Goal: Information Seeking & Learning: Learn about a topic

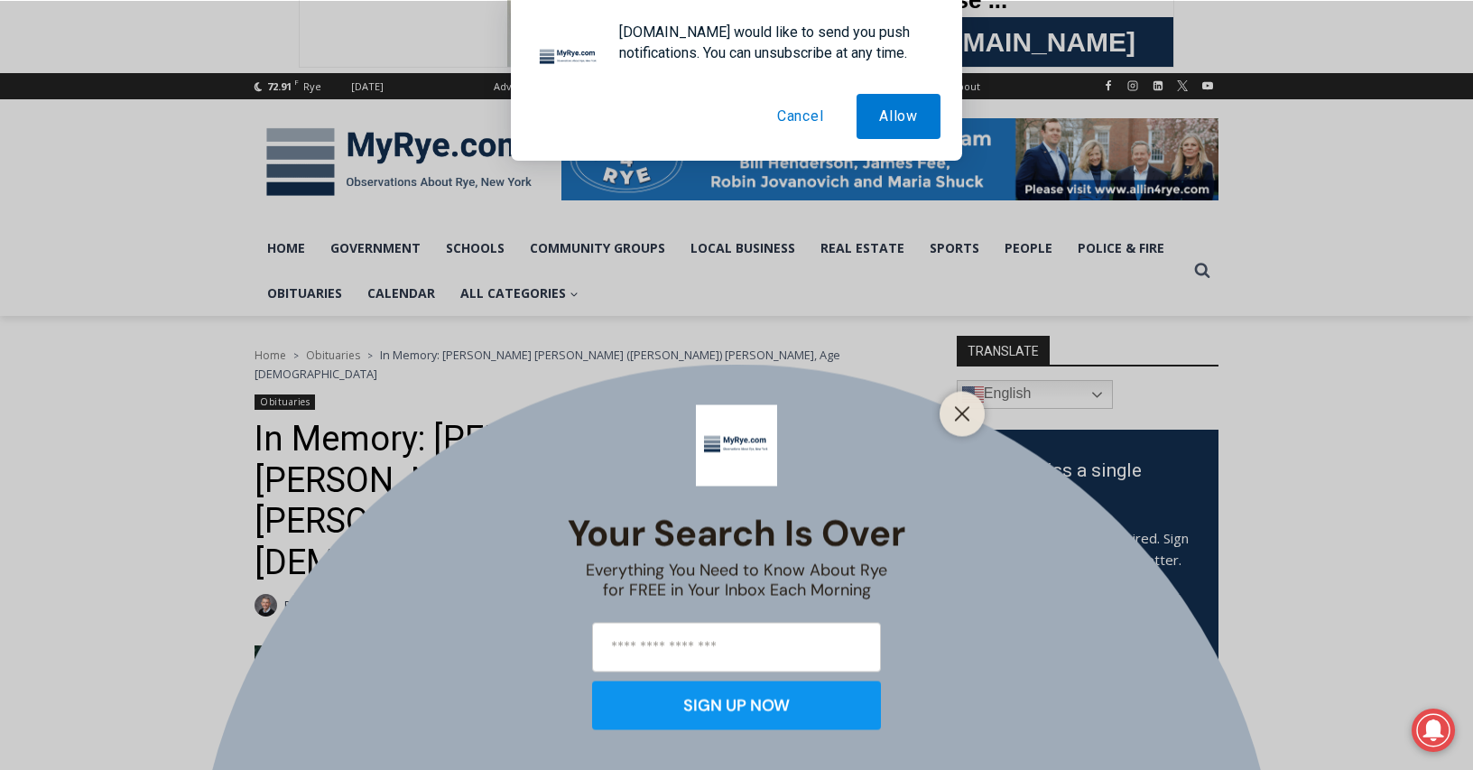
scroll to position [169, 0]
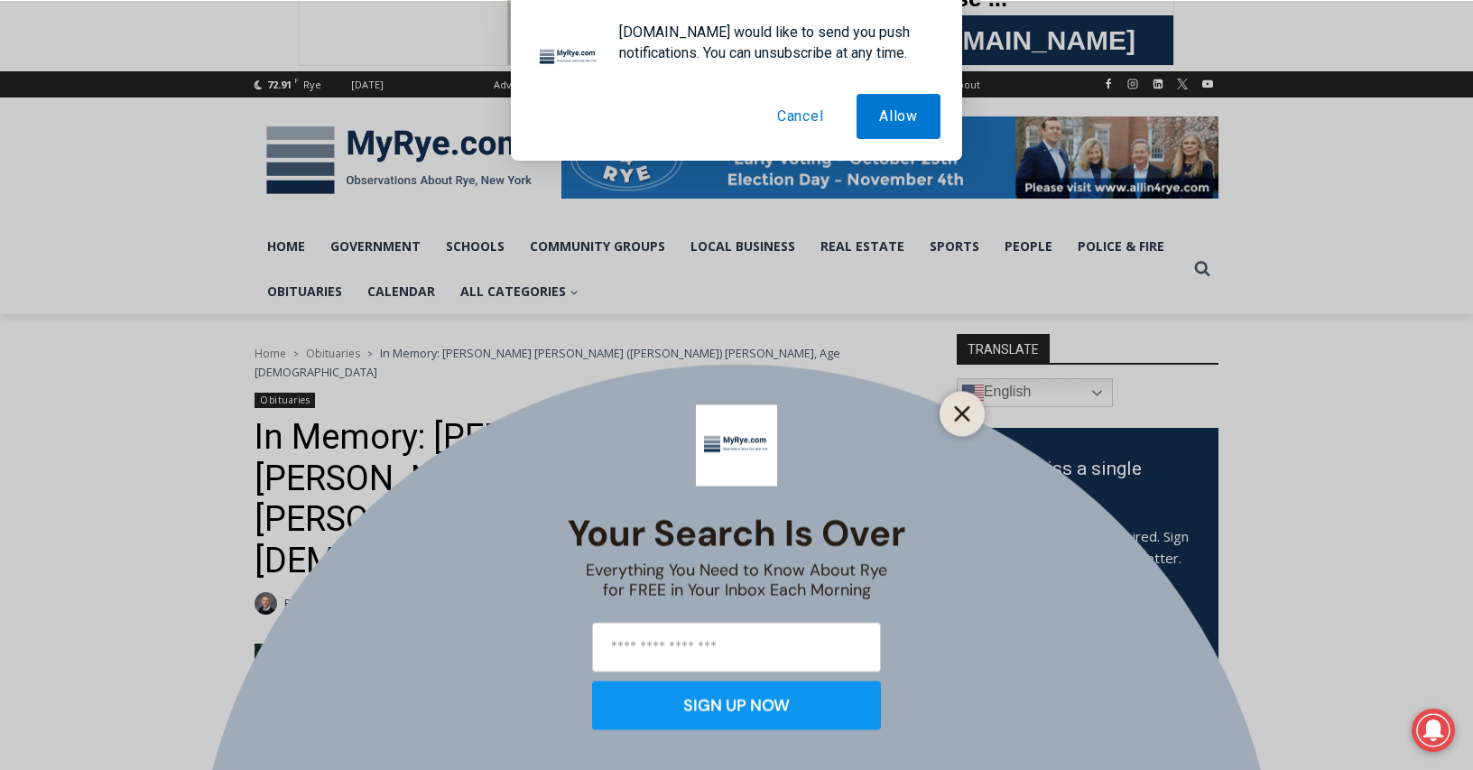
click at [961, 407] on icon "Close" at bounding box center [962, 413] width 16 height 16
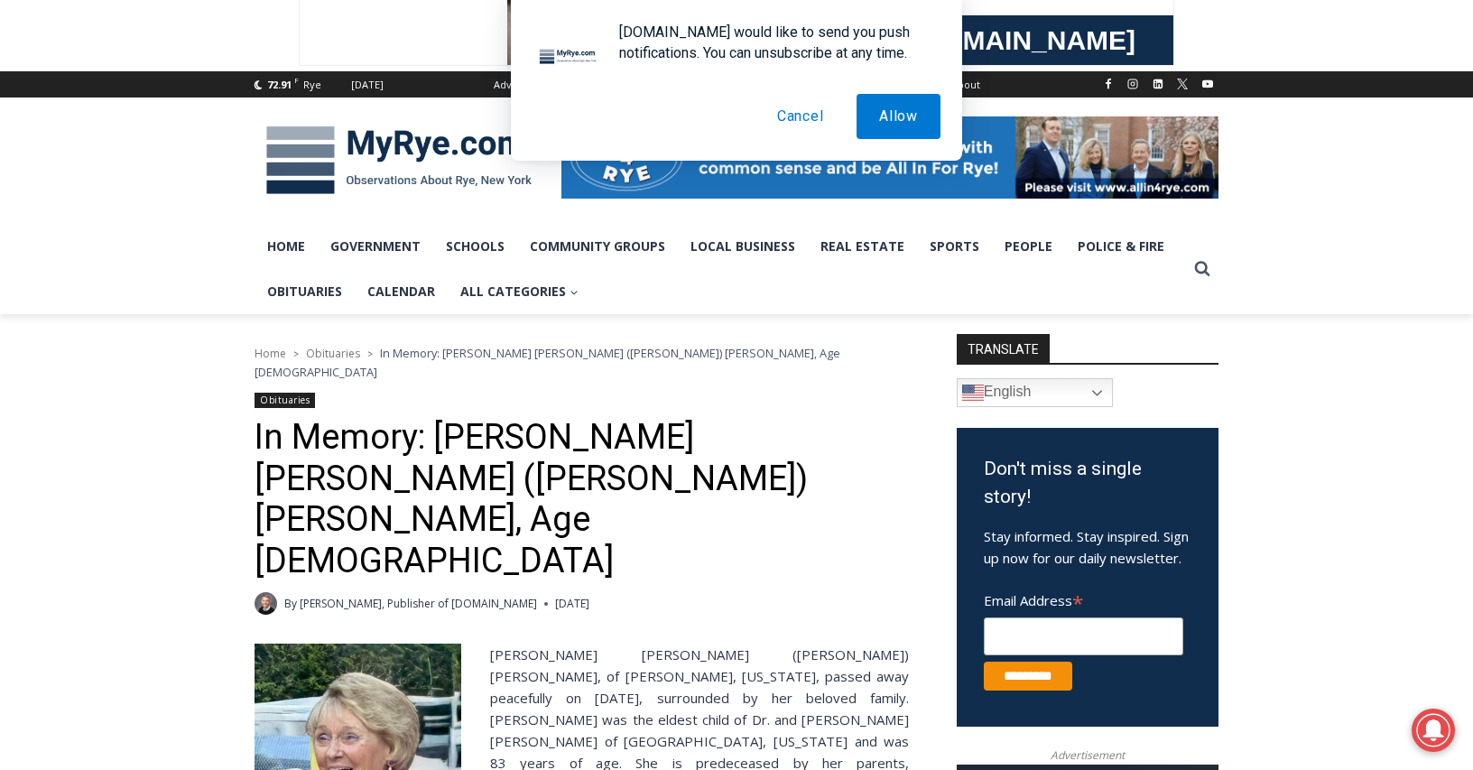
click at [789, 110] on button "Cancel" at bounding box center [801, 116] width 92 height 45
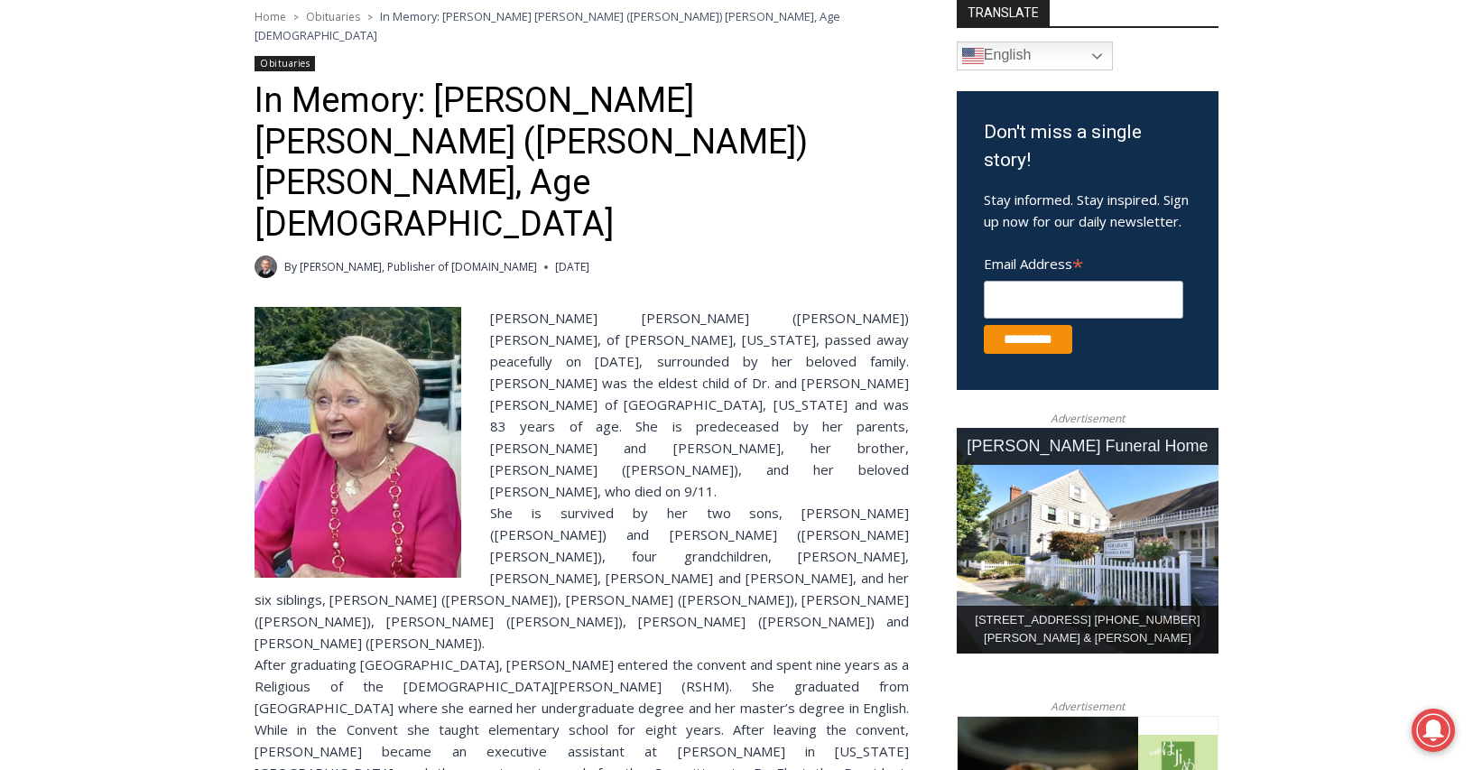
scroll to position [491, 0]
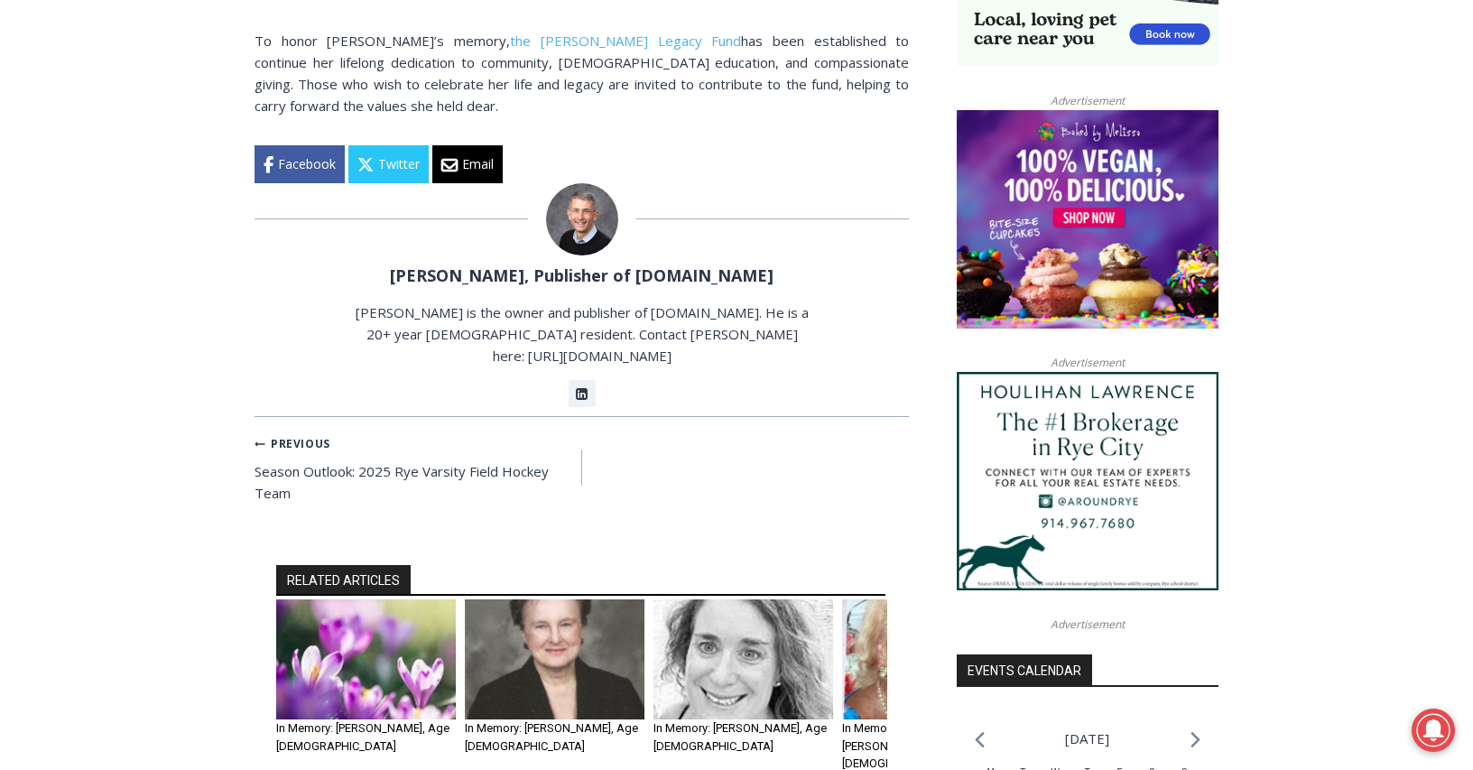
scroll to position [1651, 0]
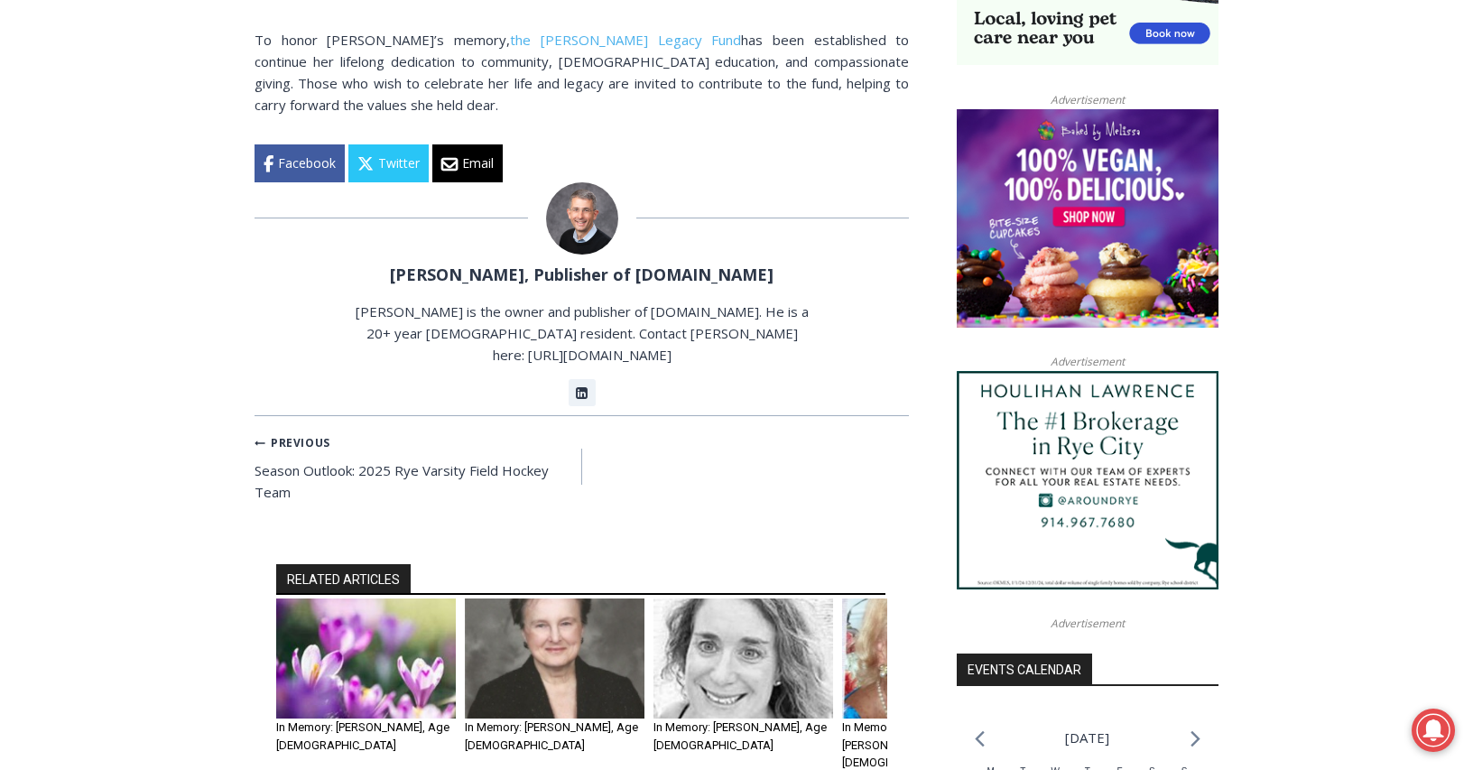
click at [759, 617] on img "3 of 6" at bounding box center [744, 659] width 180 height 120
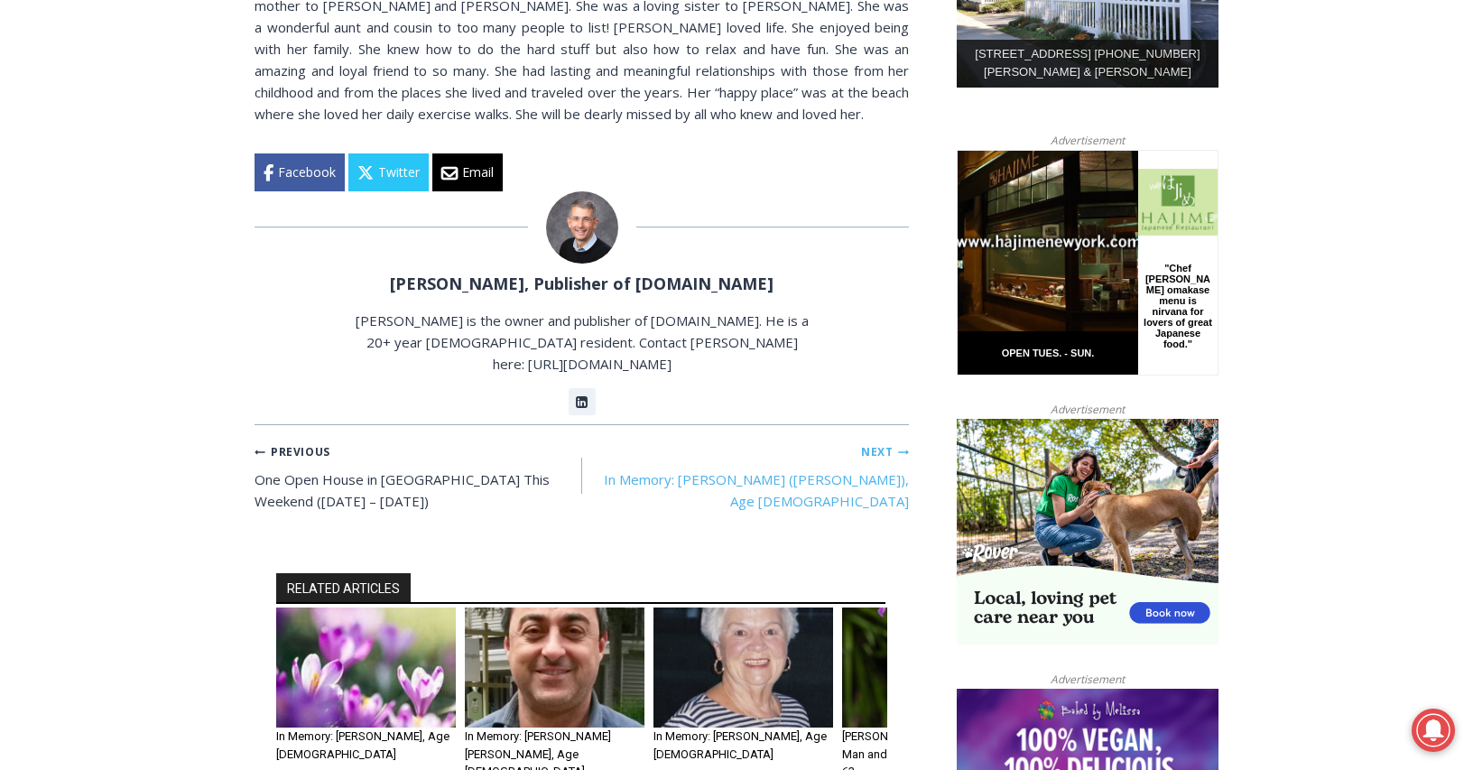
scroll to position [1073, 0]
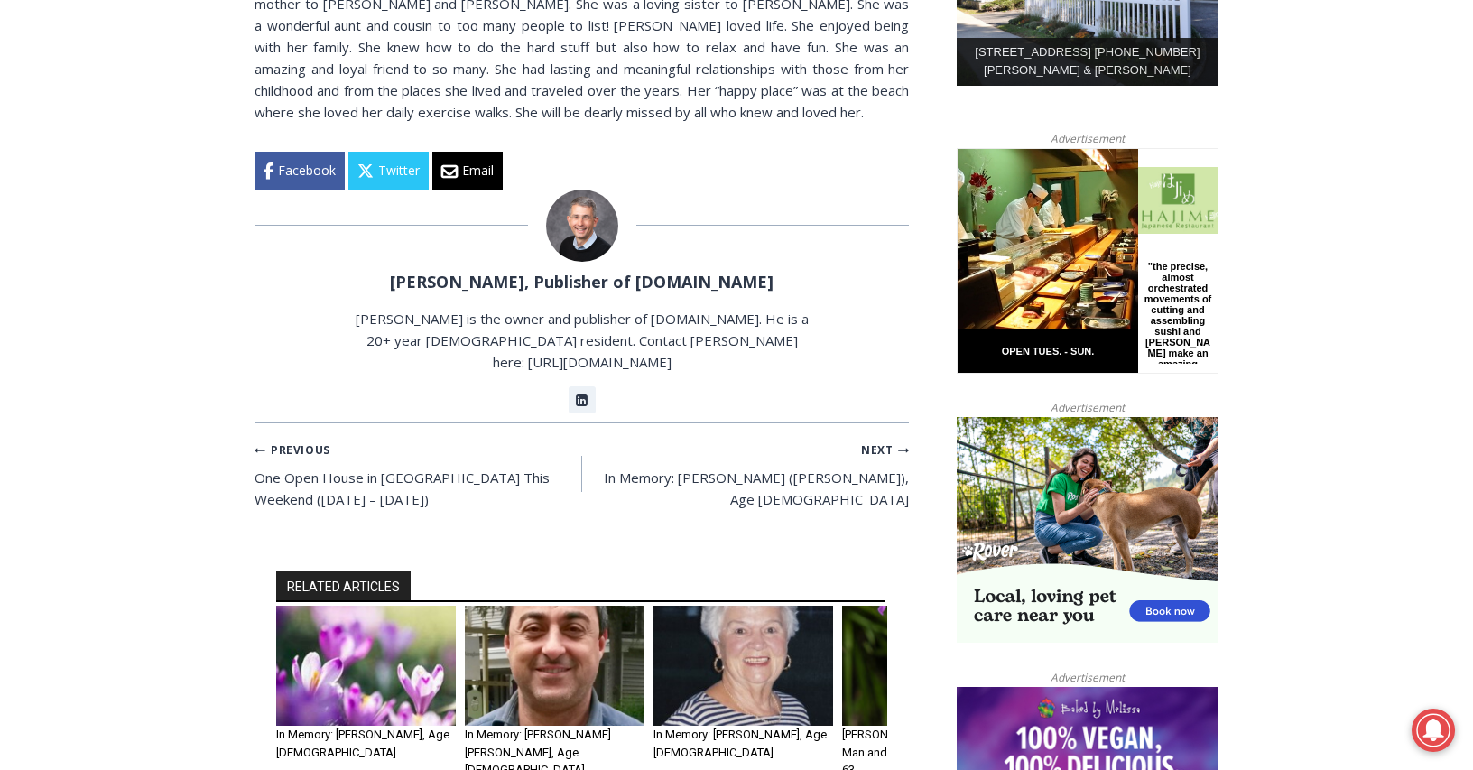
click at [542, 606] on img "2 of 6" at bounding box center [555, 666] width 180 height 120
